Goal: Obtain resource: Download file/media

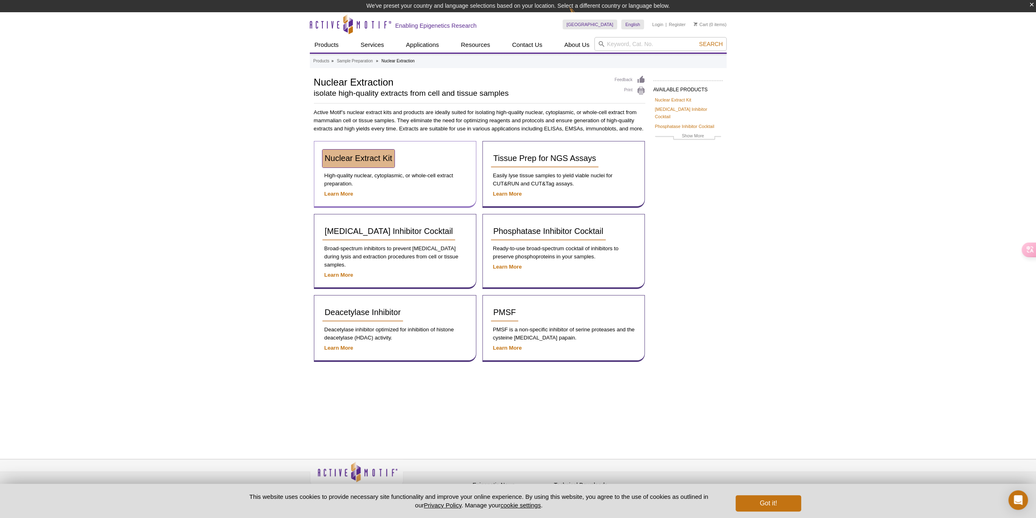
click at [371, 161] on span "Nuclear Extract Kit" at bounding box center [359, 158] width 68 height 9
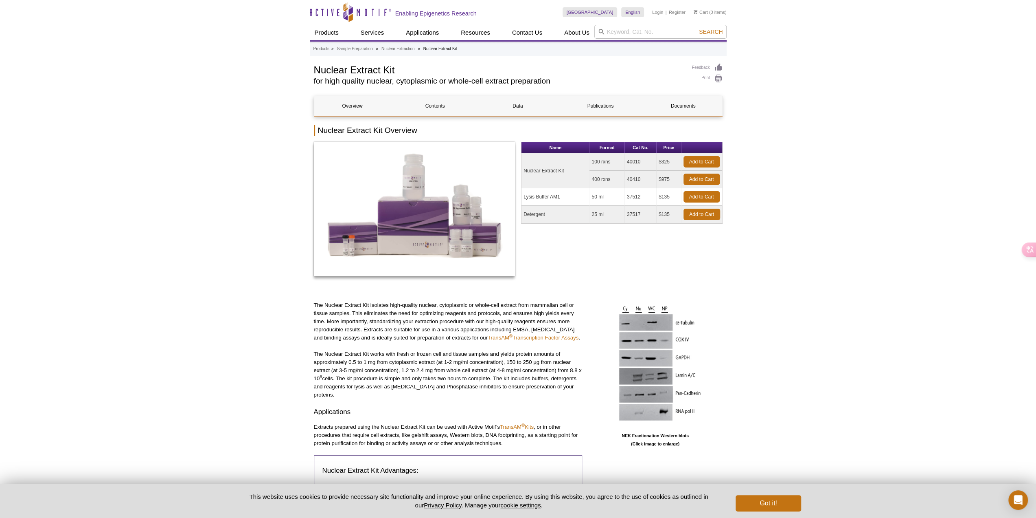
drag, startPoint x: 613, startPoint y: 162, endPoint x: 602, endPoint y: 162, distance: 10.6
click at [590, 162] on td "100 rxns" at bounding box center [607, 162] width 35 height 18
copy td "100 rxns"
click at [365, 51] on link "Sample Preparation" at bounding box center [355, 48] width 36 height 7
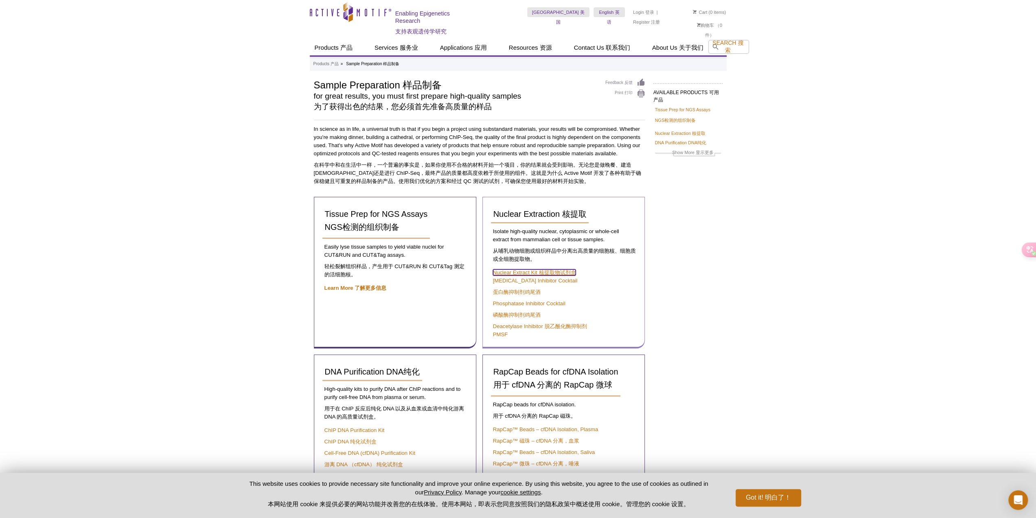
click at [554, 269] on font "核提取物试剂盒" at bounding box center [557, 272] width 37 height 6
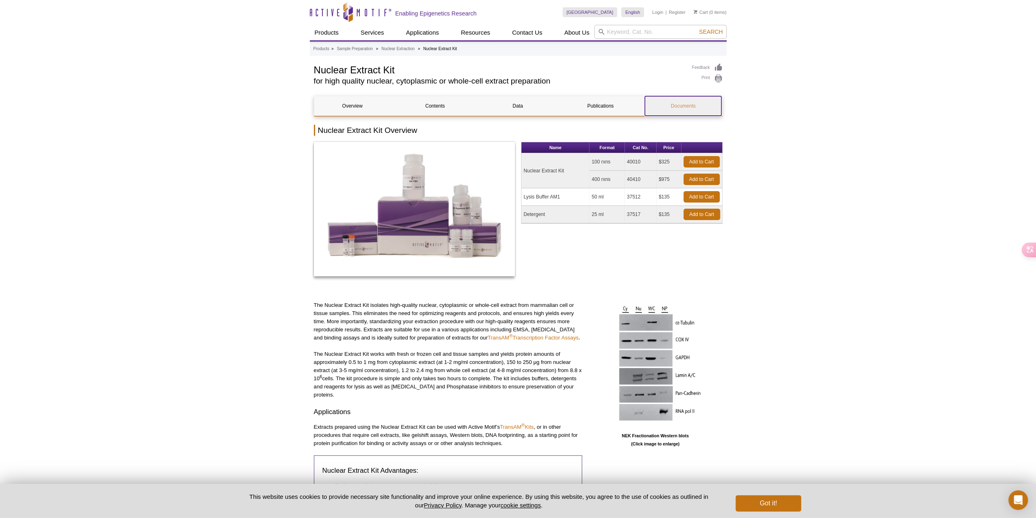
click at [678, 107] on link "Documents" at bounding box center [683, 106] width 77 height 20
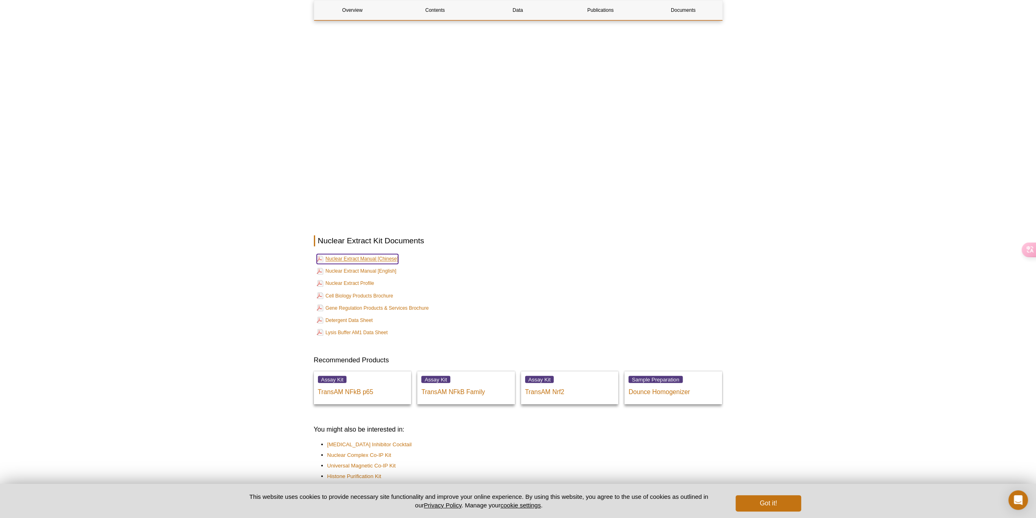
click at [384, 254] on link "Nuclear Extract Manual [Chinese]" at bounding box center [358, 259] width 82 height 10
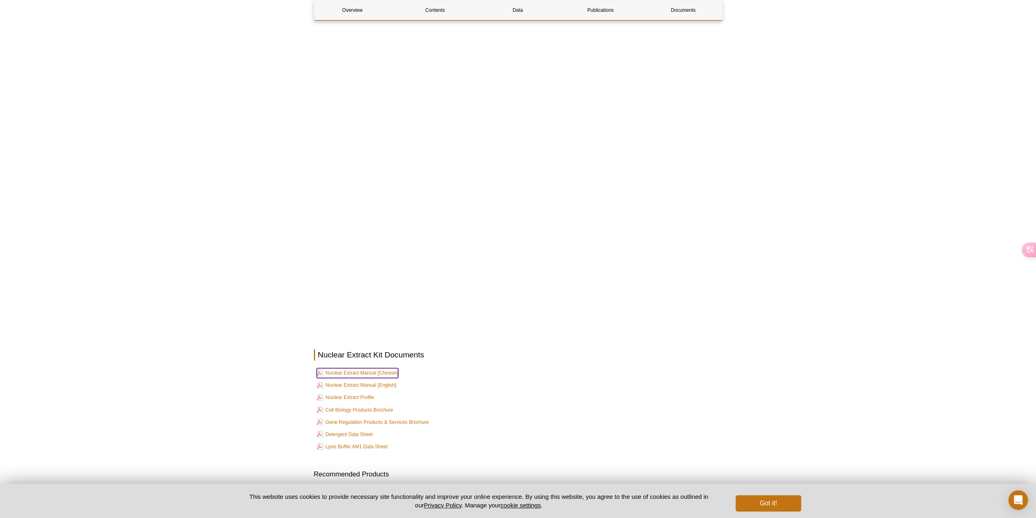
scroll to position [1062, 0]
